Goal: Information Seeking & Learning: Learn about a topic

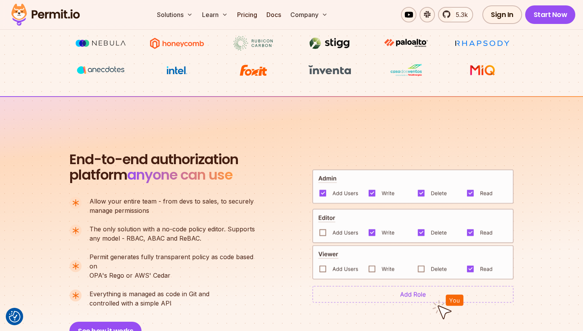
scroll to position [461, 0]
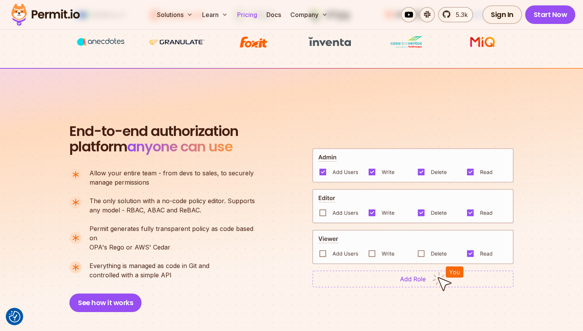
click at [260, 12] on link "Pricing" at bounding box center [247, 14] width 26 height 15
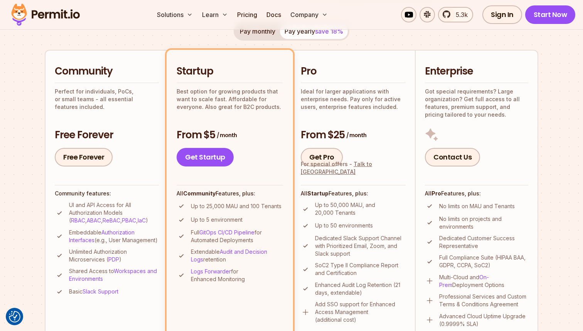
scroll to position [178, 0]
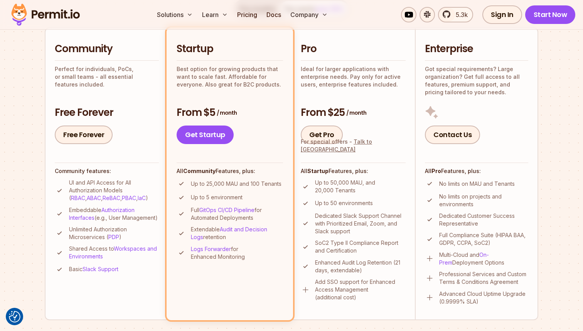
click at [101, 185] on p "UI and API Access for All Authorization Models ( RBAC , ABAC , ReBAC , PBAC , I…" at bounding box center [114, 190] width 90 height 23
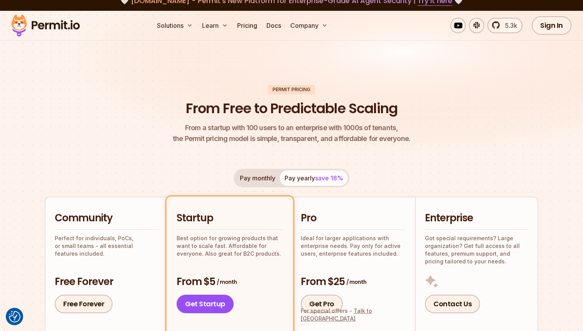
scroll to position [0, 0]
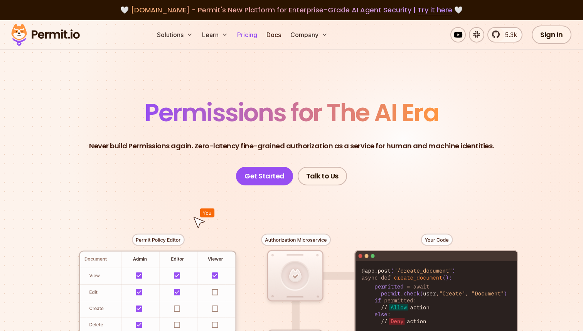
click at [249, 29] on link "Pricing" at bounding box center [247, 34] width 26 height 15
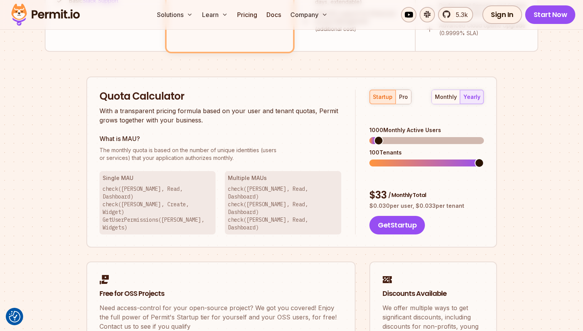
scroll to position [431, 0]
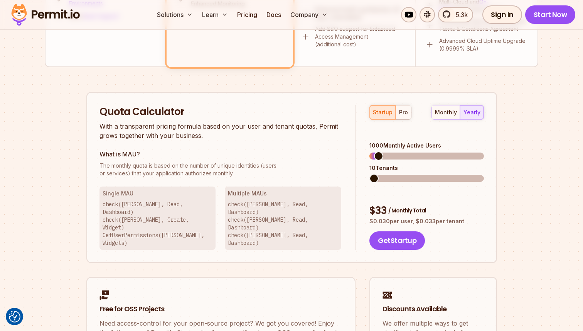
click at [370, 174] on span at bounding box center [374, 178] width 9 height 9
click at [370, 151] on span at bounding box center [374, 155] width 9 height 9
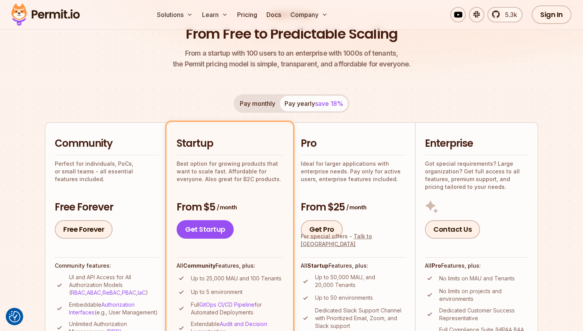
scroll to position [98, 0]
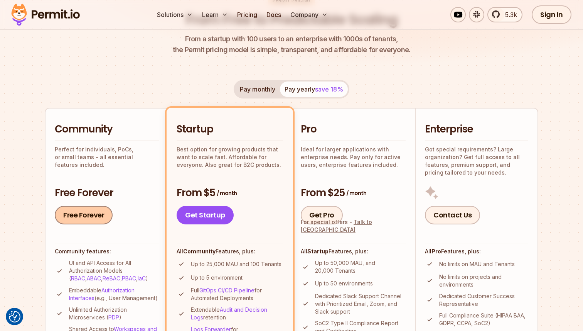
drag, startPoint x: 91, startPoint y: 211, endPoint x: 43, endPoint y: 242, distance: 57.4
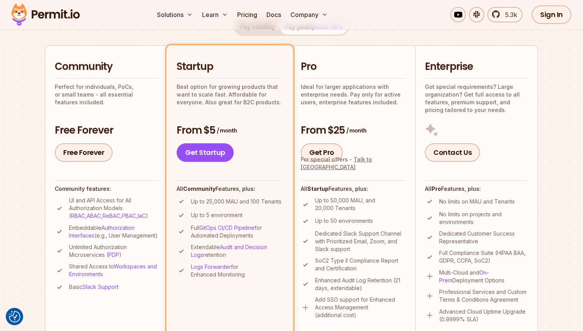
scroll to position [162, 0]
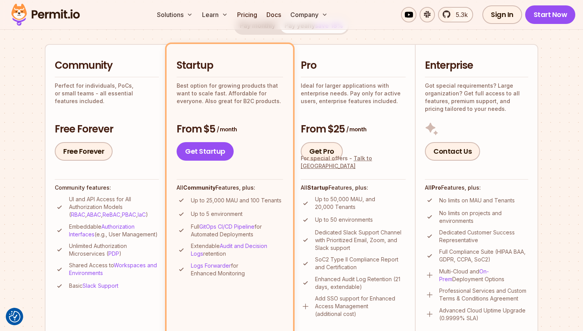
click at [93, 200] on p "UI and API Access for All Authorization Models ( RBAC , ABAC , ReBAC , PBAC , I…" at bounding box center [114, 206] width 90 height 23
click at [111, 235] on p "Embeddable Authorization Interfaces (e.g., User Management)" at bounding box center [114, 230] width 90 height 15
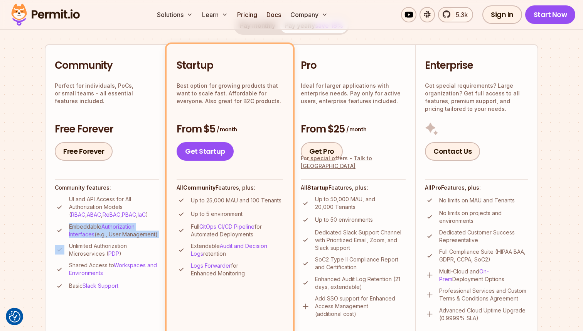
click at [111, 235] on p "Embeddable Authorization Interfaces (e.g., User Management)" at bounding box center [114, 230] width 90 height 15
click at [112, 238] on p "Embeddable Authorization Interfaces (e.g., User Management)" at bounding box center [114, 230] width 90 height 15
click at [118, 227] on link "Authorization Interfaces" at bounding box center [102, 230] width 66 height 14
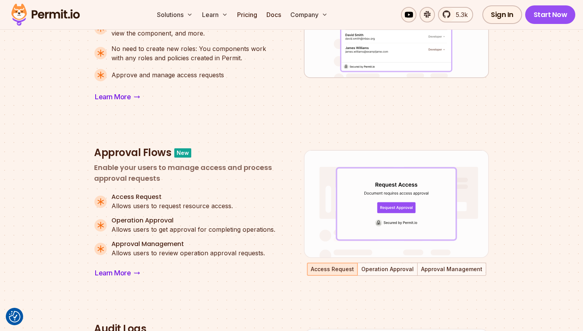
scroll to position [389, 0]
